Goal: Find specific page/section

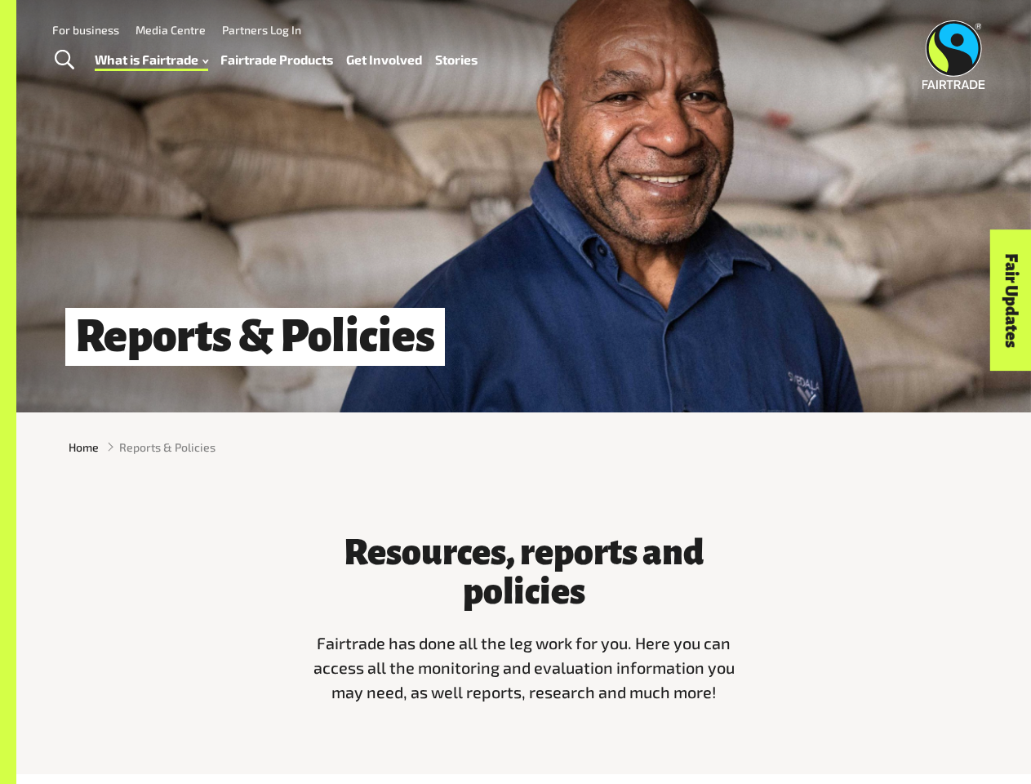
click at [64, 60] on span "Toggle Search" at bounding box center [65, 60] width 20 height 21
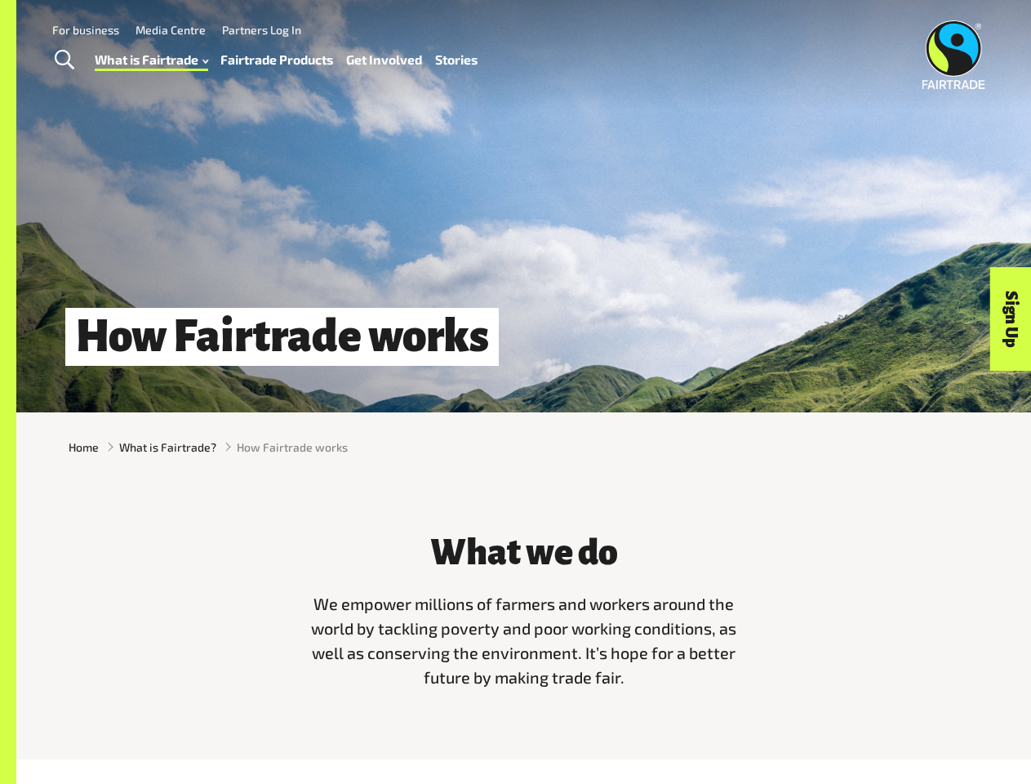
click at [64, 60] on span "Toggle Search" at bounding box center [65, 60] width 20 height 21
